Goal: Task Accomplishment & Management: Manage account settings

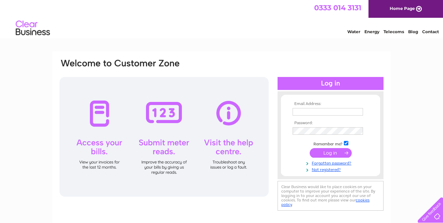
type input "sharon_fitness4females@yahoo.co.uk"
click at [330, 151] on input "submit" at bounding box center [330, 153] width 42 height 10
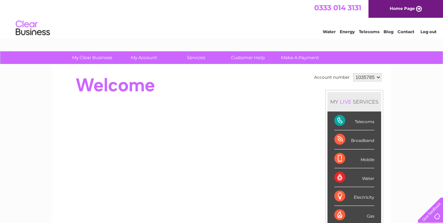
drag, startPoint x: 309, startPoint y: 149, endPoint x: 297, endPoint y: 148, distance: 11.7
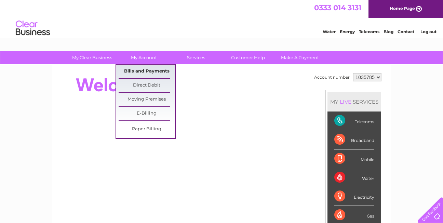
click at [148, 71] on link "Bills and Payments" at bounding box center [147, 72] width 56 height 14
click at [148, 70] on link "Bills and Payments" at bounding box center [147, 72] width 56 height 14
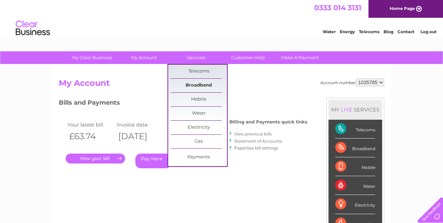
click at [193, 84] on link "Broadband" at bounding box center [198, 86] width 56 height 14
